Goal: Navigation & Orientation: Go to known website

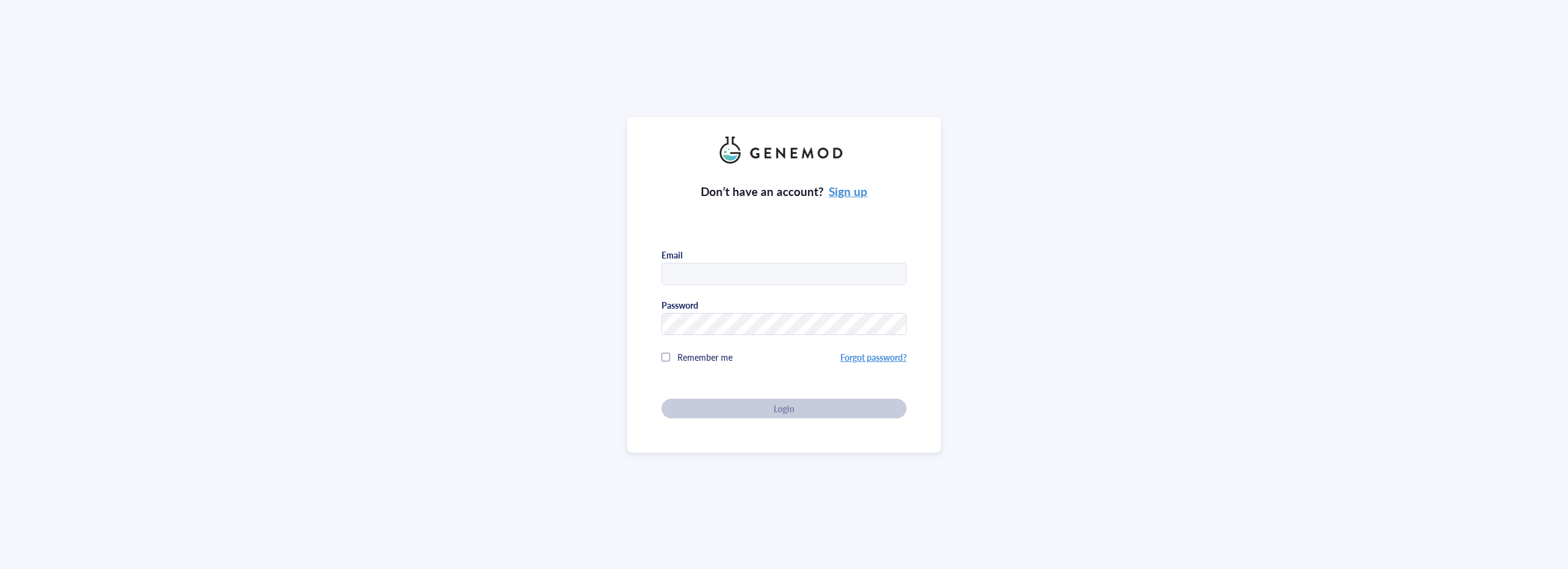
type input "[PERSON_NAME][EMAIL_ADDRESS][DOMAIN_NAME]"
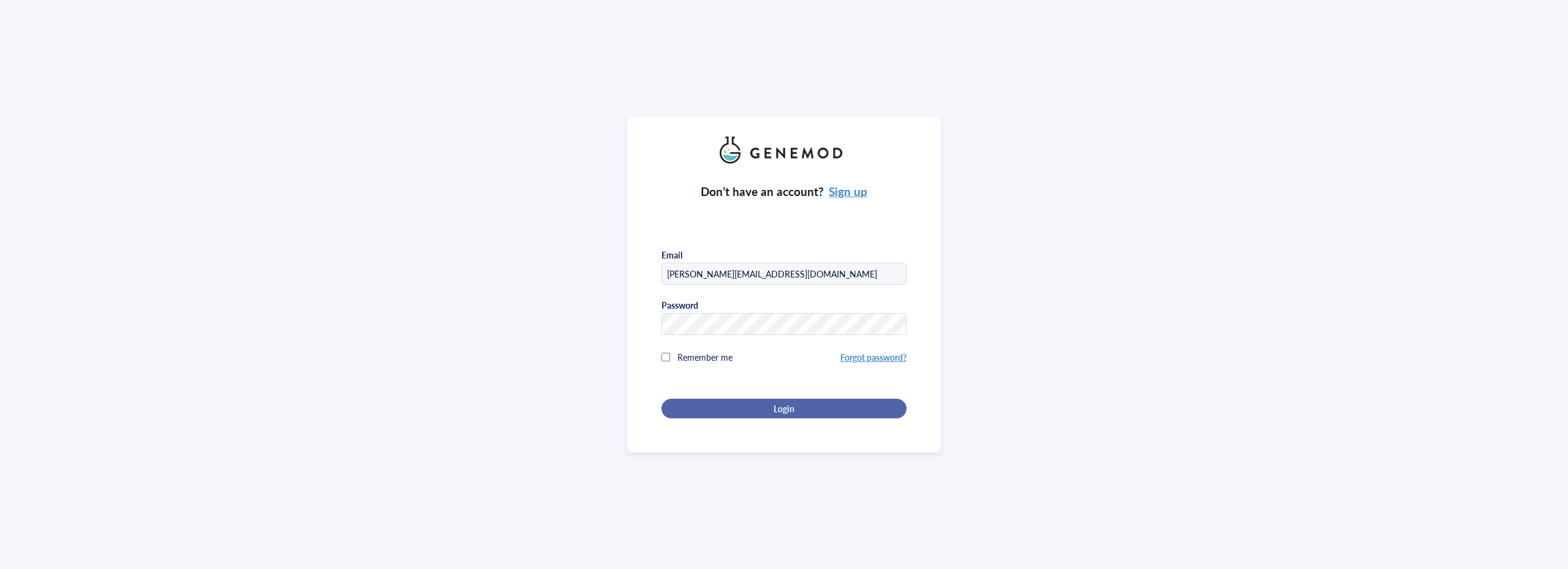
click at [777, 403] on button "Login" at bounding box center [784, 409] width 245 height 20
